Goal: Consume media (video, audio): Consume media (video, audio)

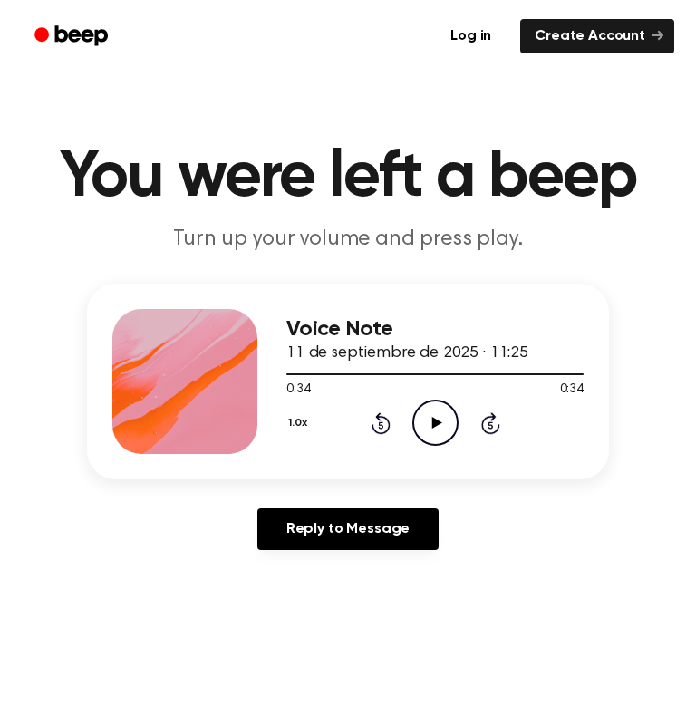
click at [439, 421] on icon "Play Audio" at bounding box center [435, 423] width 46 height 46
click at [438, 421] on icon at bounding box center [436, 423] width 10 height 12
click at [434, 422] on icon "Pause Audio" at bounding box center [435, 423] width 46 height 46
click at [306, 456] on div "Voice Note 11 de septiembre de 2025 · 11:25 0:06 0:34 Your browser does not sup…" at bounding box center [348, 382] width 522 height 196
click at [305, 376] on div at bounding box center [434, 373] width 297 height 15
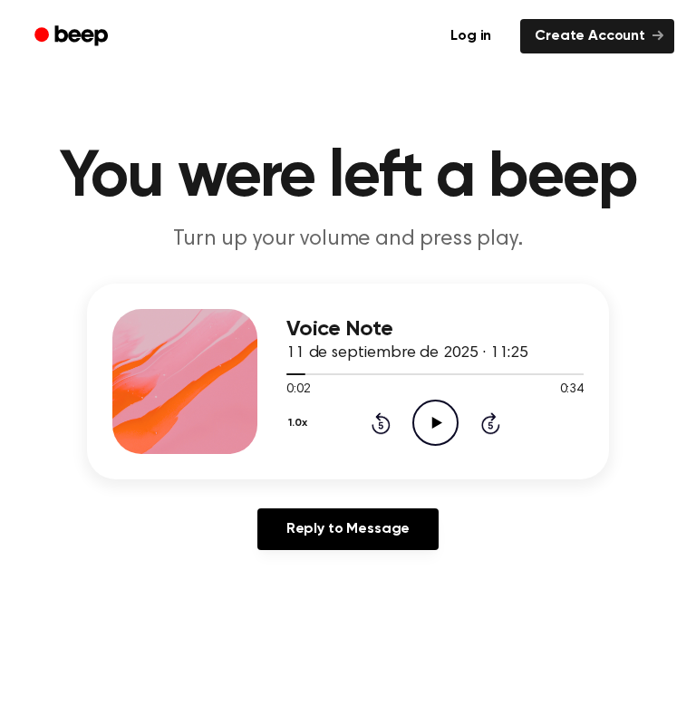
click at [435, 414] on icon "Play Audio" at bounding box center [435, 423] width 46 height 46
click at [295, 376] on div at bounding box center [434, 373] width 297 height 15
click at [432, 416] on icon "Pause Audio" at bounding box center [435, 423] width 46 height 46
click at [432, 416] on icon "Play Audio" at bounding box center [435, 423] width 46 height 46
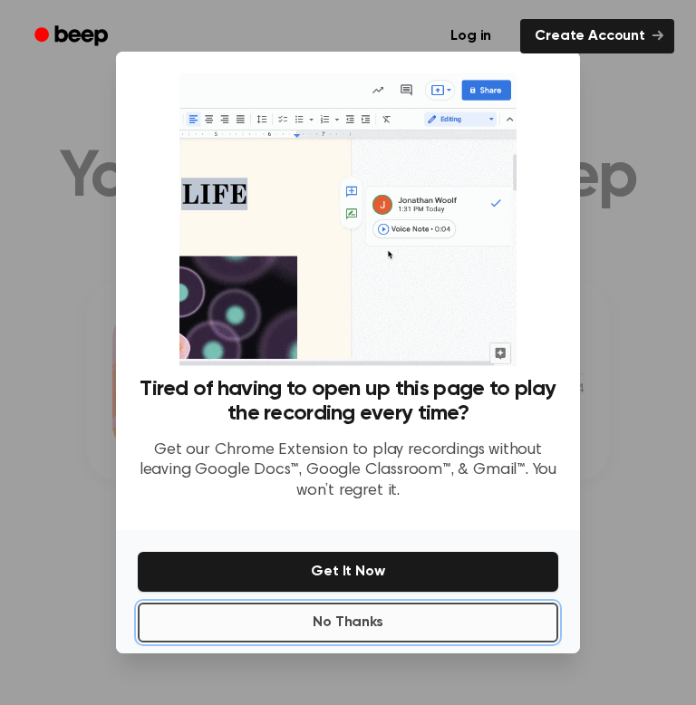
click at [362, 630] on button "No Thanks" at bounding box center [348, 623] width 421 height 40
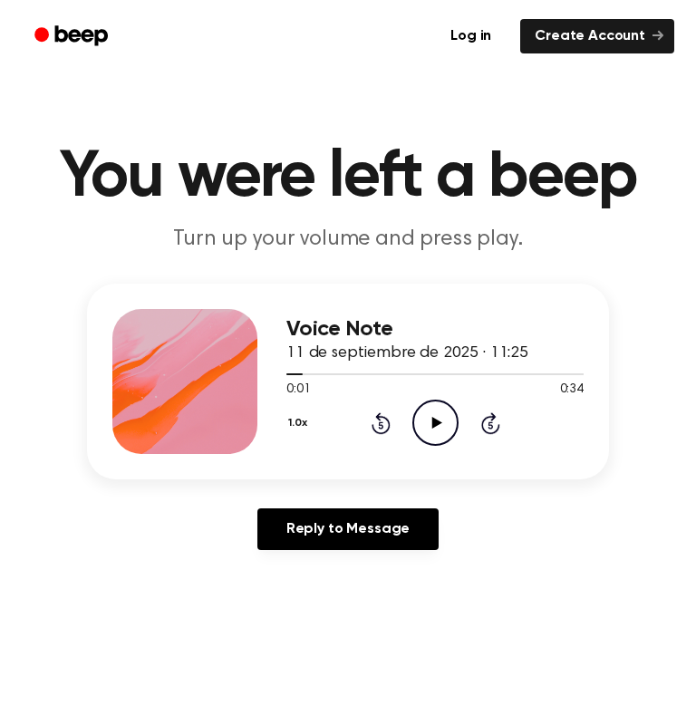
click at [439, 417] on icon "Play Audio" at bounding box center [435, 423] width 46 height 46
click at [429, 423] on icon "Pause Audio" at bounding box center [435, 423] width 46 height 46
